Goal: Task Accomplishment & Management: Manage account settings

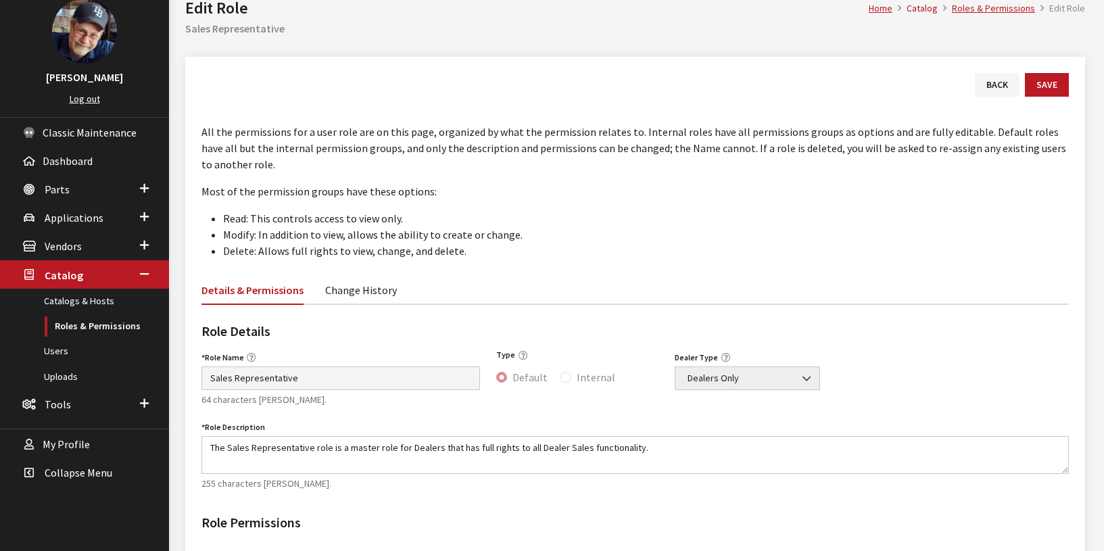
scroll to position [78, 0]
click at [68, 250] on span "Vendors" at bounding box center [63, 248] width 37 height 14
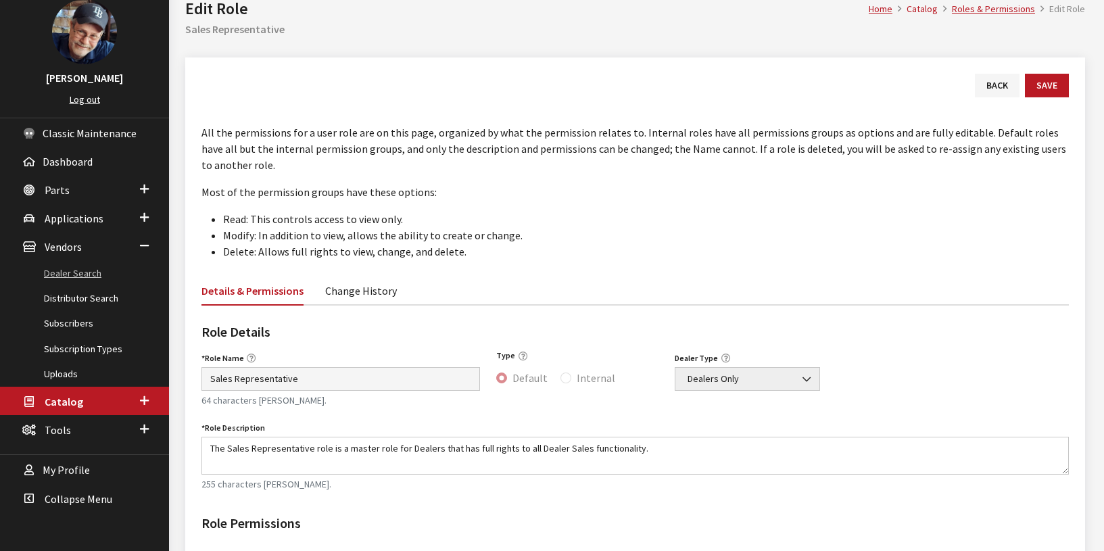
click at [68, 275] on link "Dealer Search" at bounding box center [84, 273] width 169 height 25
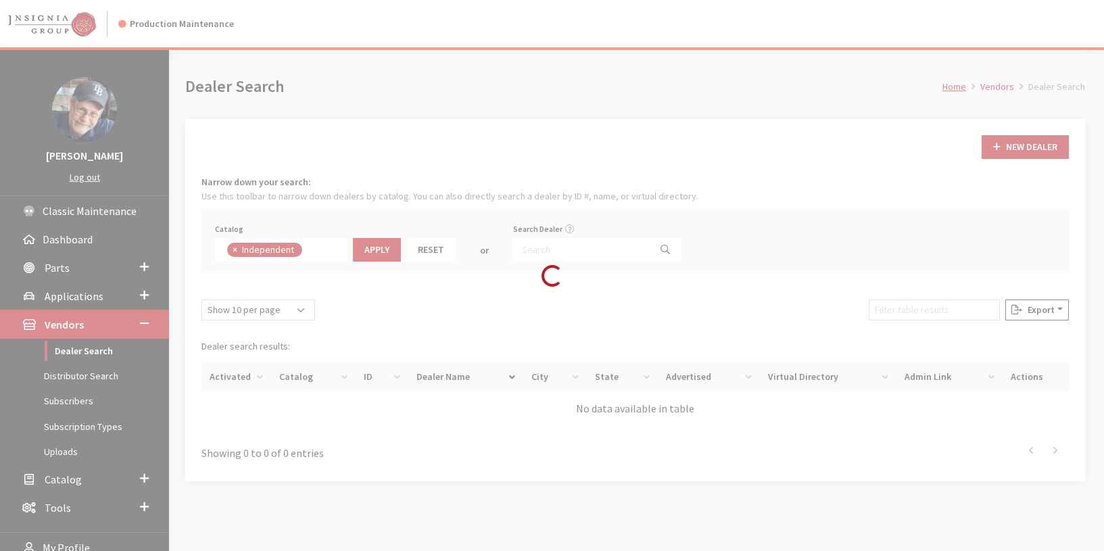
scroll to position [97, 0]
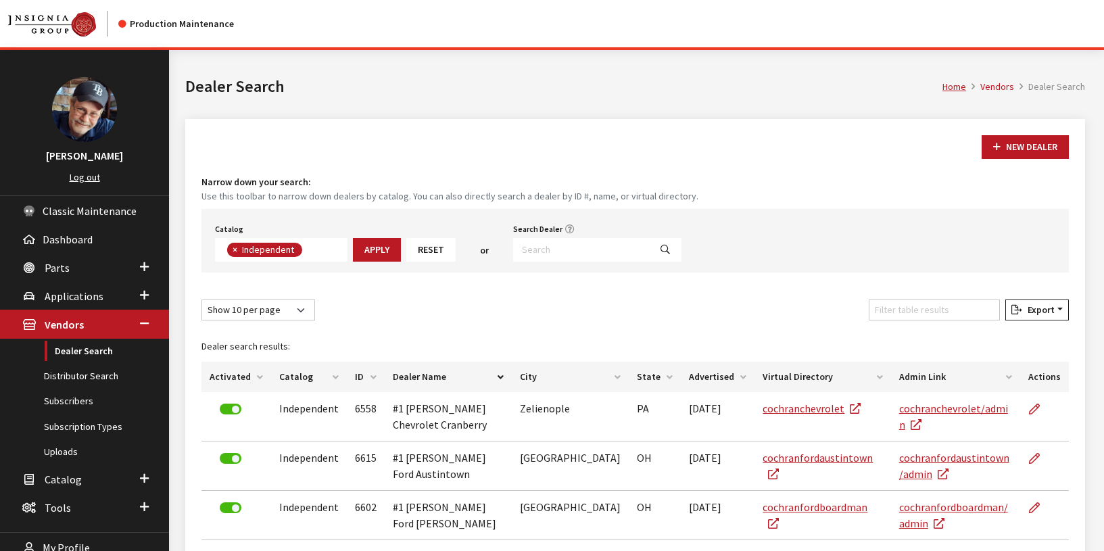
click at [233, 248] on span "×" at bounding box center [235, 249] width 5 height 12
select select
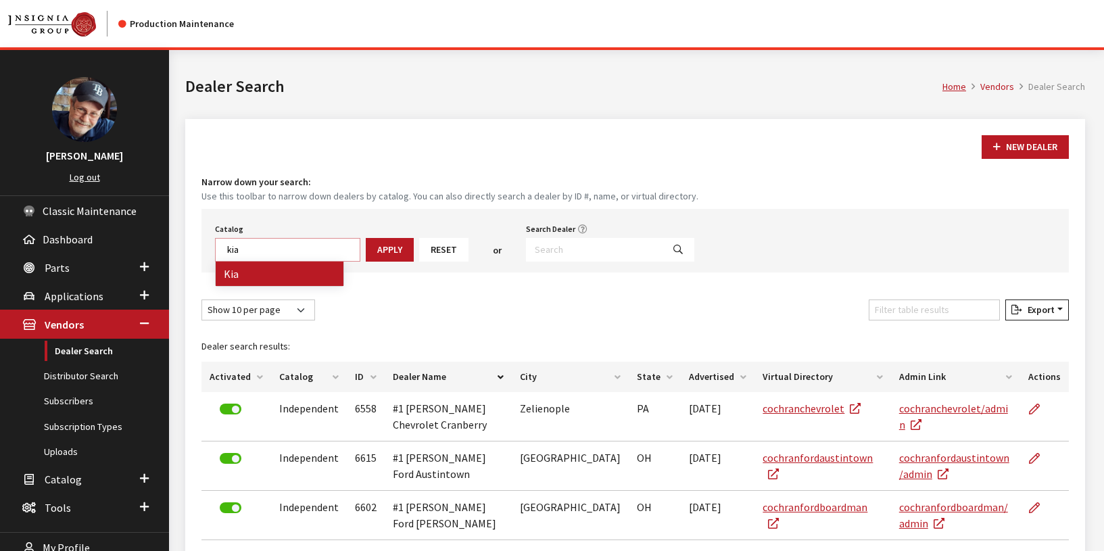
type textarea "kia"
select select "18"
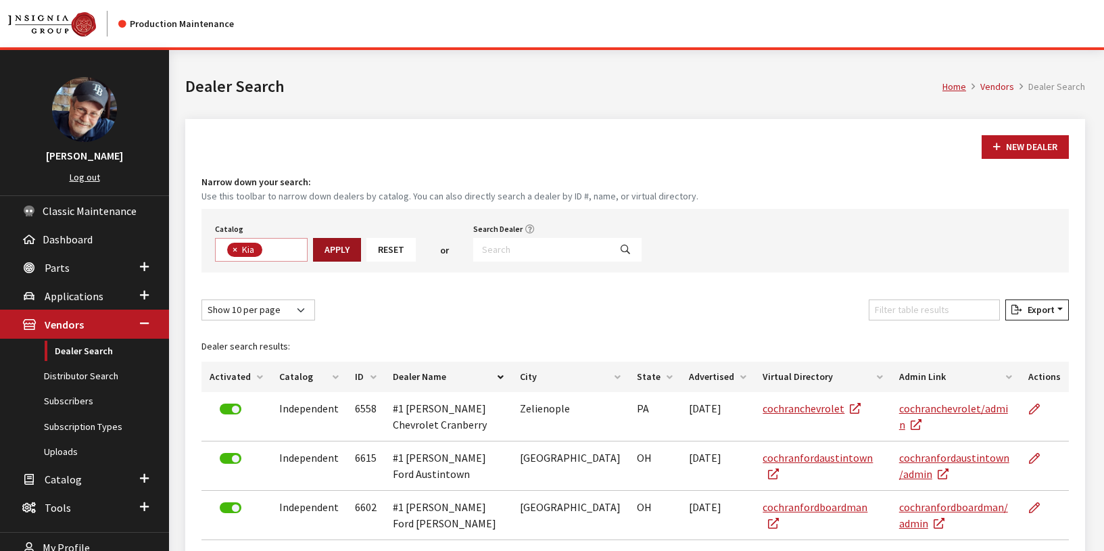
click at [334, 249] on button "Apply" at bounding box center [337, 250] width 48 height 24
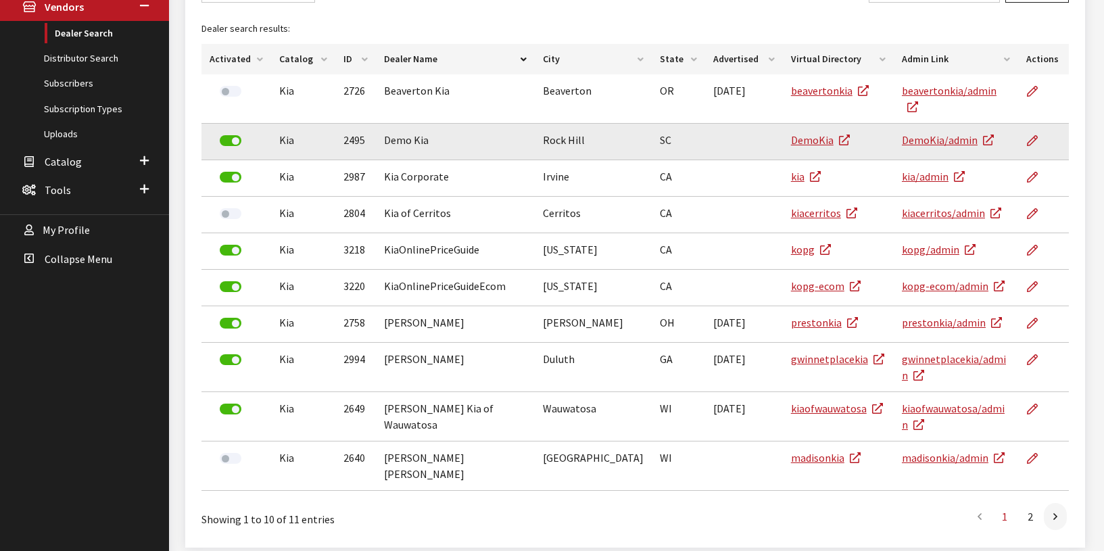
scroll to position [320, 0]
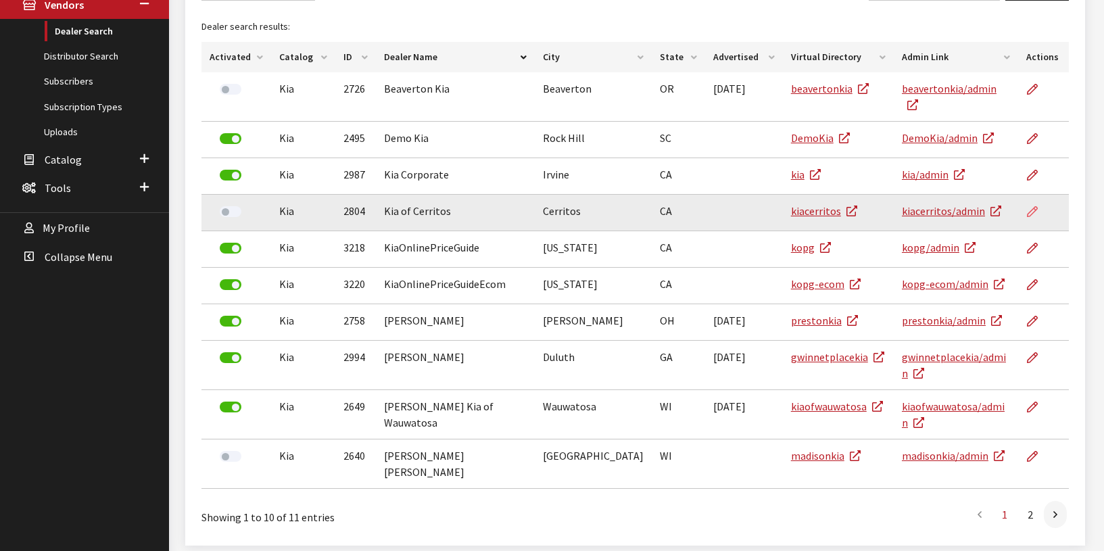
click at [1029, 207] on icon at bounding box center [1032, 212] width 11 height 11
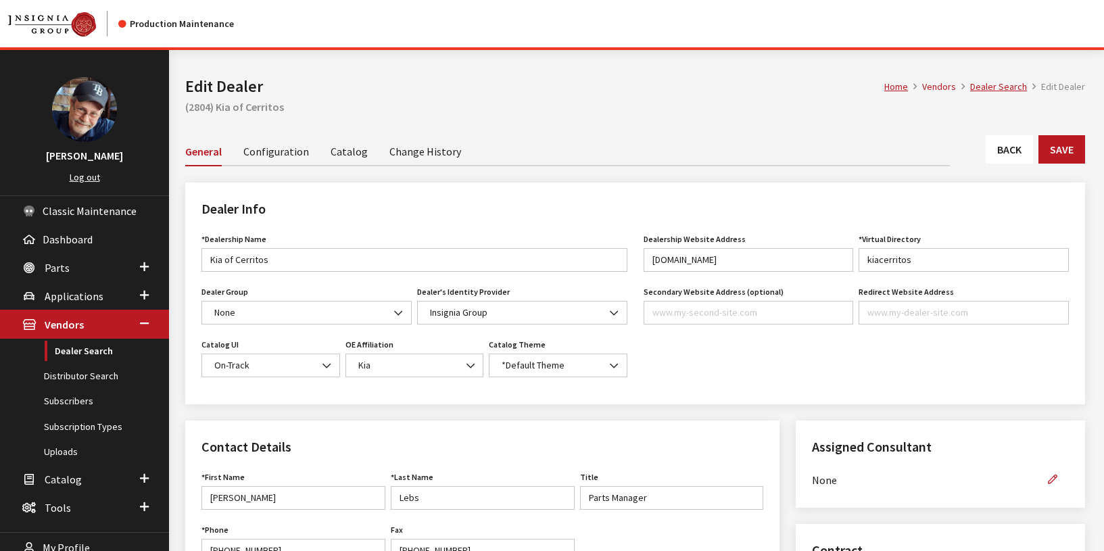
click at [343, 149] on link "Catalog" at bounding box center [349, 151] width 37 height 28
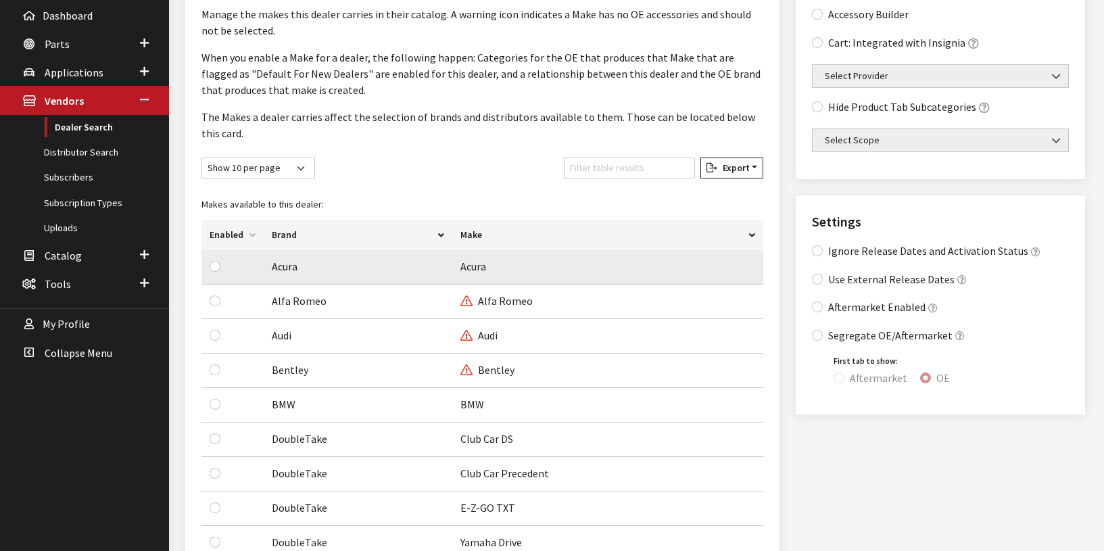
scroll to position [225, 0]
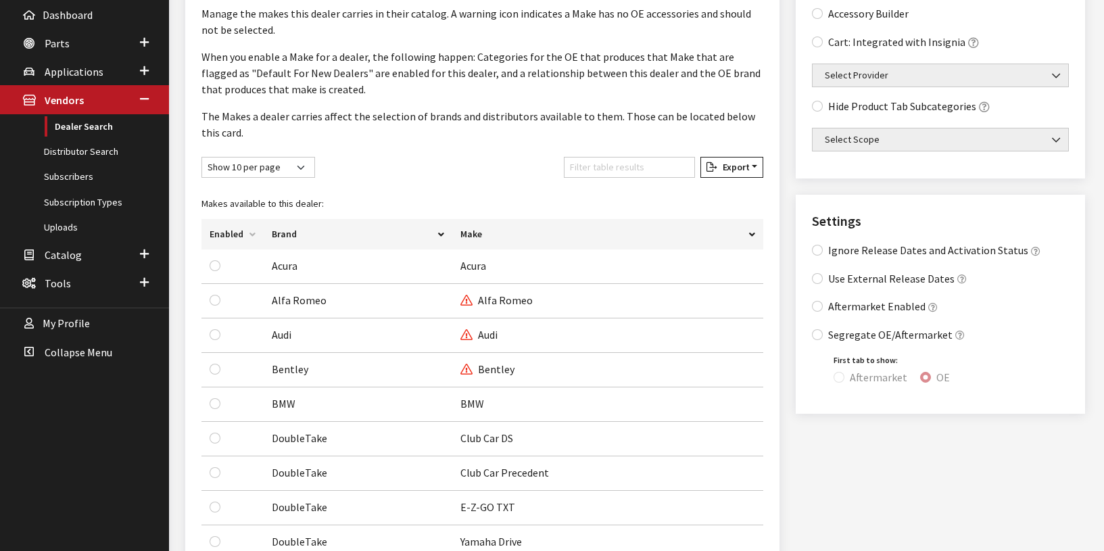
click at [233, 234] on th "Enabled" at bounding box center [233, 234] width 62 height 30
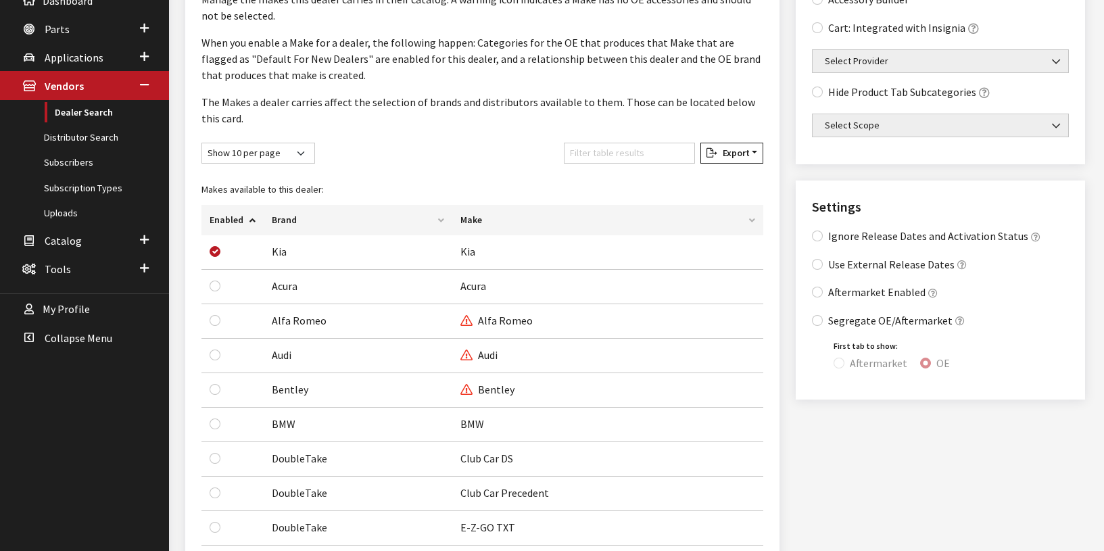
scroll to position [225, 0]
